Goal: Information Seeking & Learning: Learn about a topic

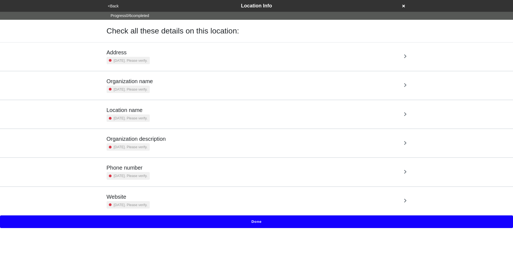
click at [253, 222] on button "Done" at bounding box center [256, 222] width 513 height 13
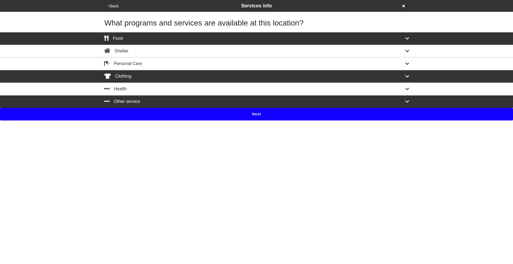
click at [246, 115] on button "Next" at bounding box center [256, 114] width 513 height 13
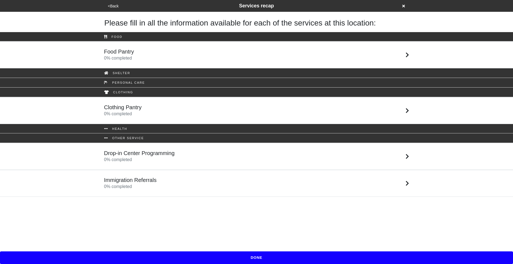
click at [154, 52] on div "Food Pantry 0 % completed" at bounding box center [256, 54] width 313 height 13
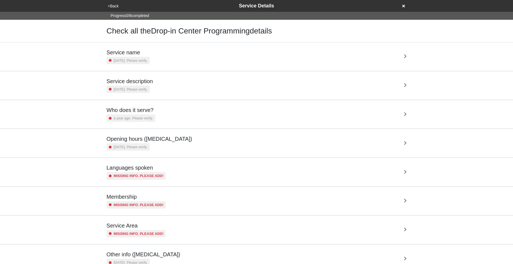
scroll to position [22, 0]
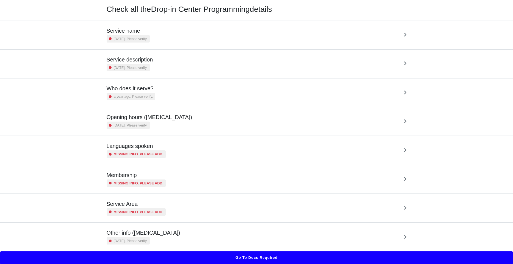
click at [151, 94] on small "a year ago. Please verify." at bounding box center [133, 96] width 39 height 5
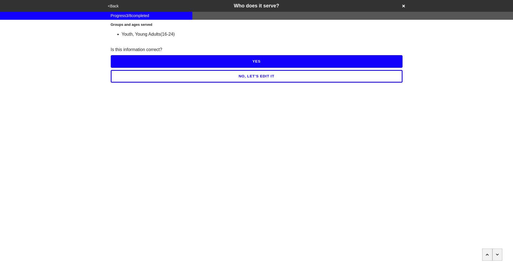
drag, startPoint x: 180, startPoint y: 34, endPoint x: 111, endPoint y: 33, distance: 68.7
click at [111, 33] on ul "Youth, Young Adults (16-24)" at bounding box center [257, 34] width 292 height 7
drag, startPoint x: 122, startPoint y: 35, endPoint x: 160, endPoint y: 35, distance: 38.2
click at [160, 35] on span "Youth, Young Adults" at bounding box center [141, 34] width 39 height 5
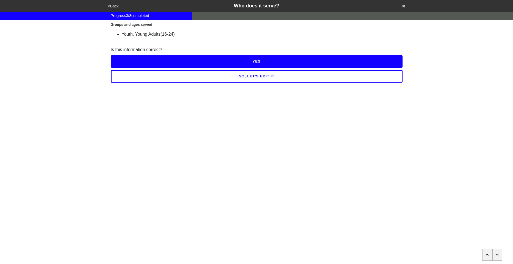
scroll to position [22, 0]
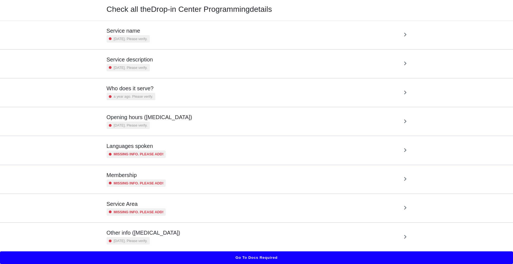
click at [193, 92] on div "Who does it serve? a year ago. Please verify." at bounding box center [257, 92] width 300 height 15
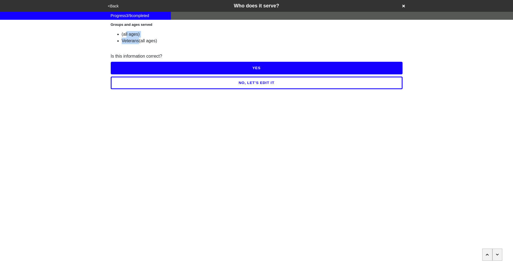
drag, startPoint x: 124, startPoint y: 35, endPoint x: 139, endPoint y: 41, distance: 15.7
click at [139, 41] on ul "(all ages) Veterans (all ages)" at bounding box center [257, 37] width 292 height 13
click at [139, 41] on span "(all ages)" at bounding box center [148, 40] width 18 height 5
click at [111, 8] on button "<Back" at bounding box center [113, 6] width 14 height 6
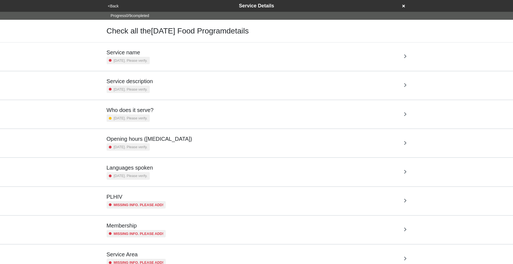
click at [151, 112] on h5 "Who does it serve?" at bounding box center [130, 110] width 47 height 7
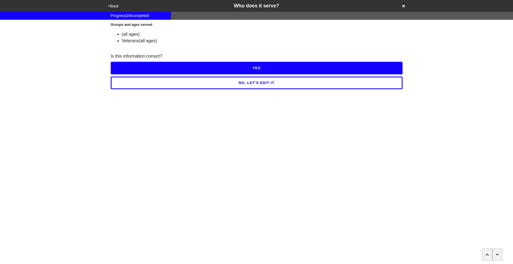
drag, startPoint x: 160, startPoint y: 41, endPoint x: 102, endPoint y: 33, distance: 58.7
click at [102, 33] on div "Groups and ages served (all ages) Veterans (all ages) Is this information corre…" at bounding box center [256, 55] width 313 height 70
drag, startPoint x: 158, startPoint y: 40, endPoint x: 118, endPoint y: 33, distance: 40.5
click at [118, 33] on ul "(all ages) Veterans (all ages)" at bounding box center [257, 37] width 292 height 13
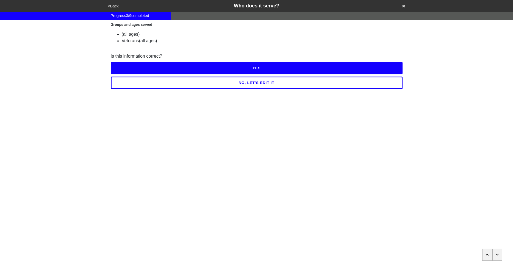
click at [122, 33] on li "(all ages)" at bounding box center [262, 34] width 281 height 7
click at [135, 37] on div "(all ages)" at bounding box center [262, 34] width 281 height 7
click at [215, 84] on button "NO, LET'S EDIT IT" at bounding box center [257, 83] width 292 height 13
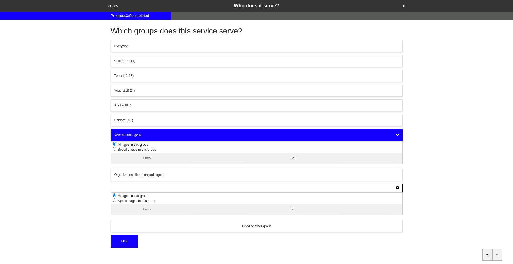
click at [112, 5] on button "<Back" at bounding box center [113, 6] width 14 height 6
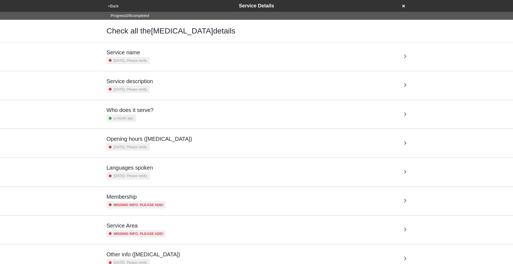
click at [152, 113] on div "Who does it serve? a month ago." at bounding box center [130, 114] width 47 height 15
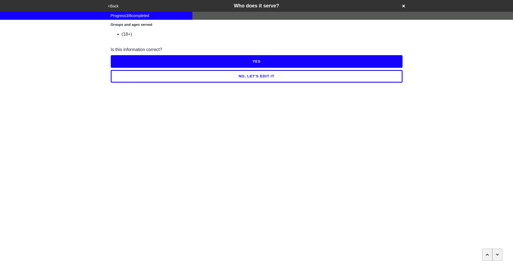
click at [113, 6] on button "<Back" at bounding box center [113, 6] width 14 height 6
